Goal: Communication & Community: Share content

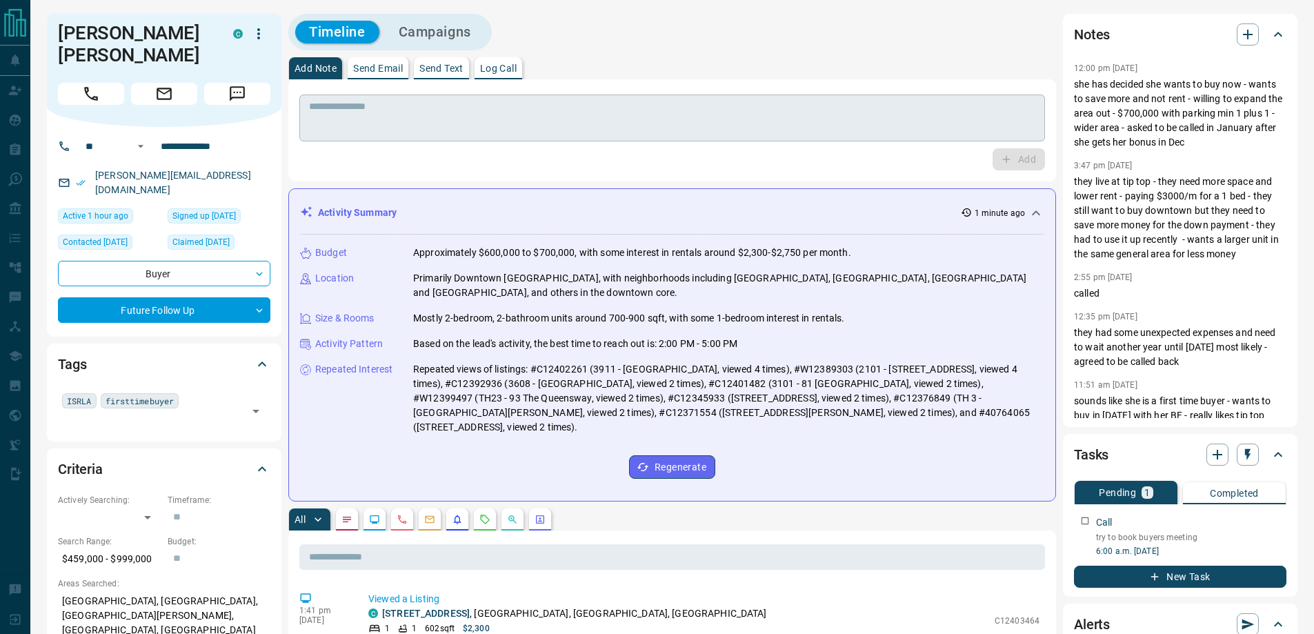
click at [423, 123] on textarea at bounding box center [672, 118] width 726 height 35
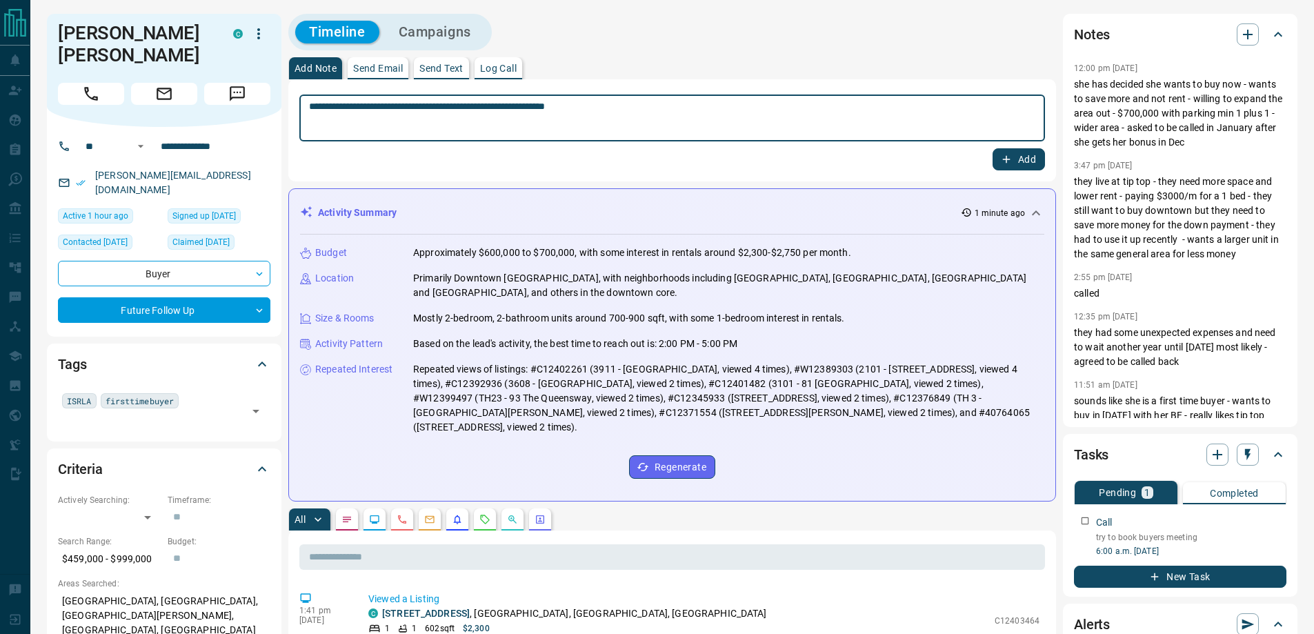
type textarea "**********"
click at [992, 148] on button "Add" at bounding box center [1018, 159] width 52 height 22
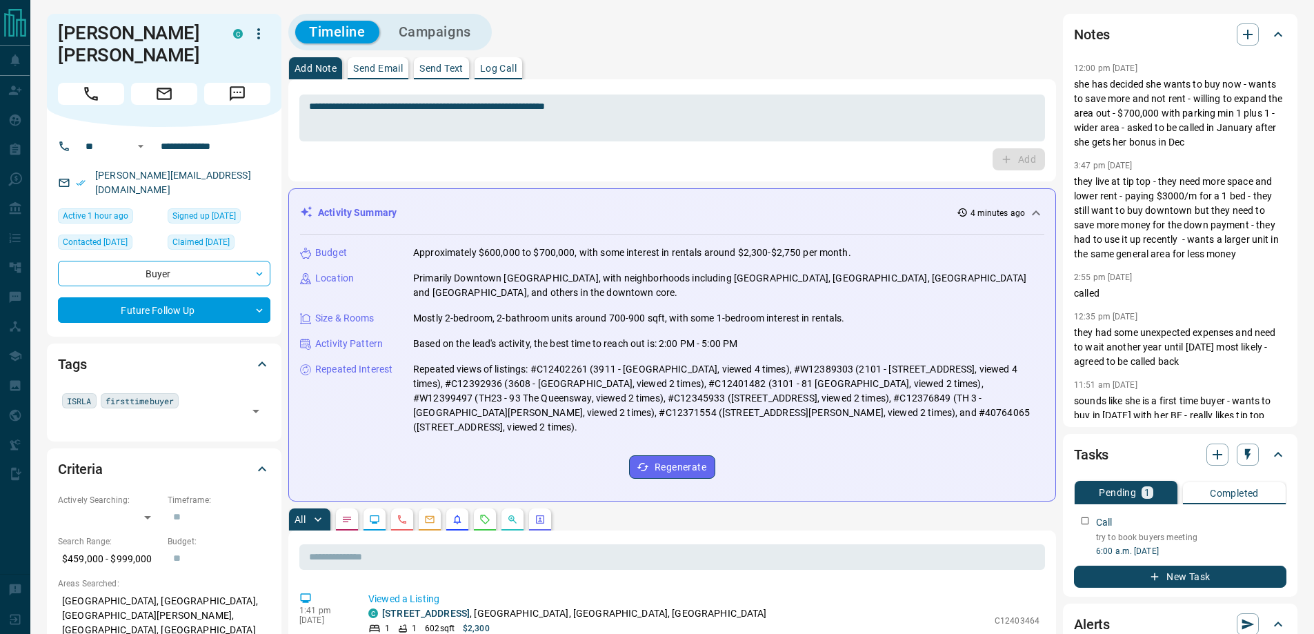
click at [680, 41] on div "Timeline Campaigns" at bounding box center [672, 32] width 768 height 37
drag, startPoint x: 1112, startPoint y: 408, endPoint x: 848, endPoint y: 52, distance: 443.6
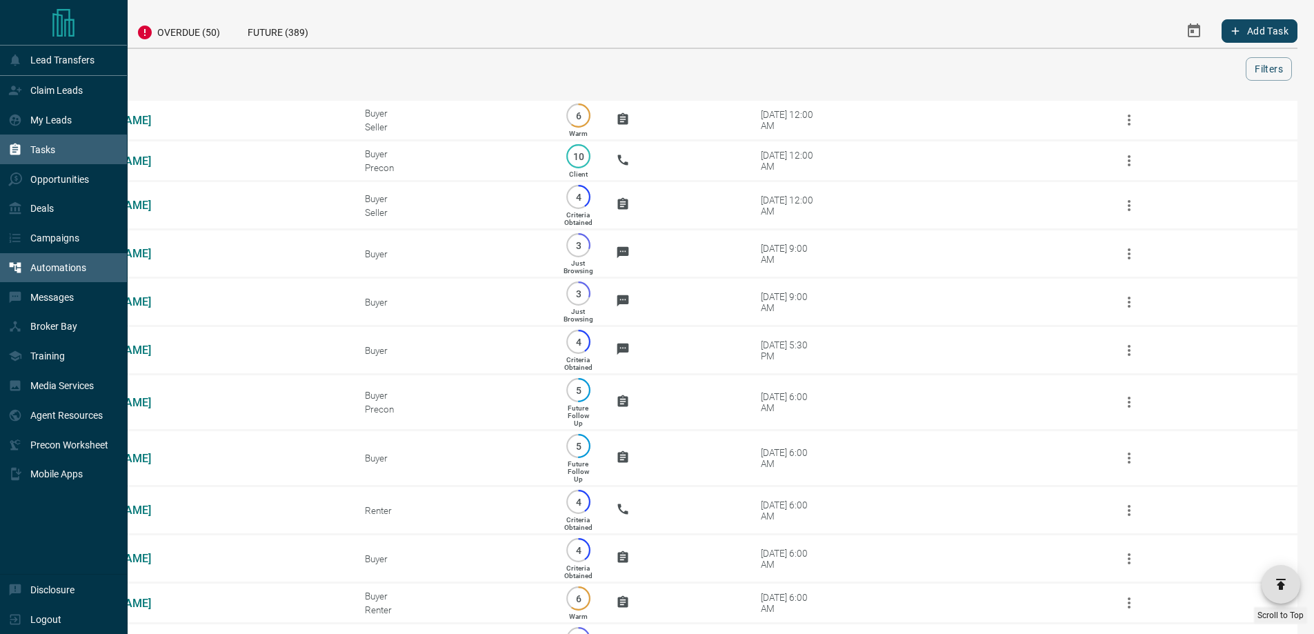
scroll to position [1379, 0]
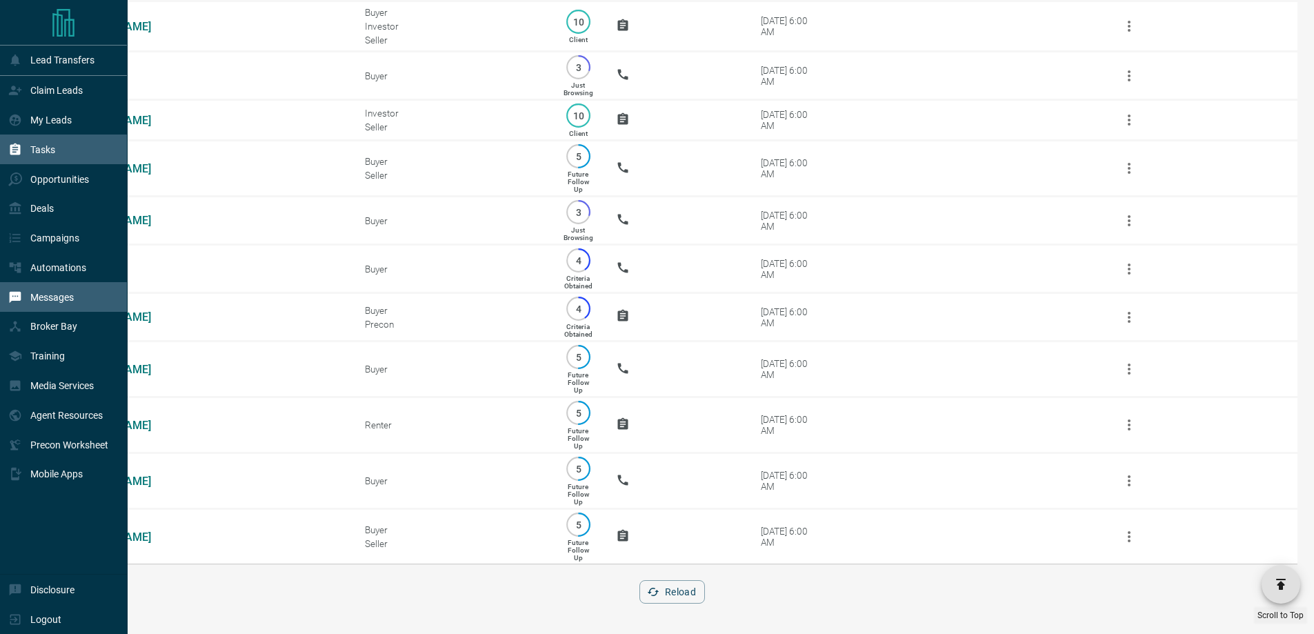
click at [56, 295] on div "Messages" at bounding box center [41, 297] width 66 height 23
